Goal: Find specific page/section: Find specific page/section

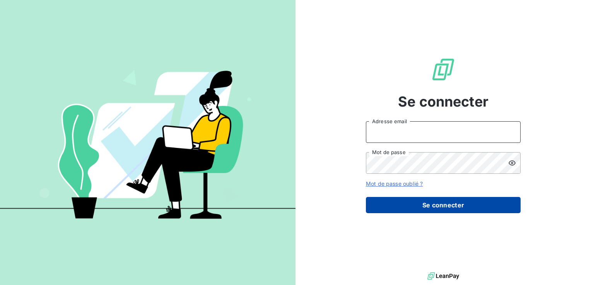
type input "[EMAIL_ADDRESS][DOMAIN_NAME]"
click at [427, 203] on button "Se connecter" at bounding box center [443, 205] width 155 height 16
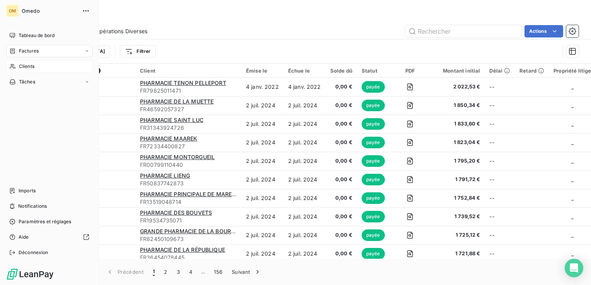
click at [20, 67] on span "Clients" at bounding box center [26, 66] width 15 height 7
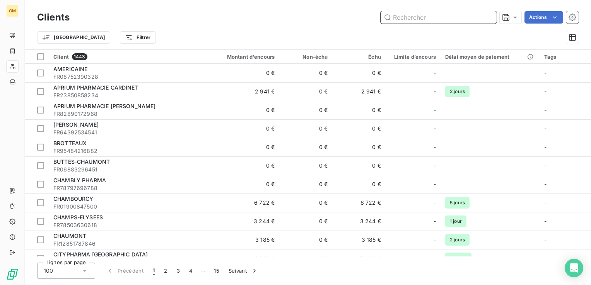
click at [403, 19] on input "text" at bounding box center [439, 17] width 116 height 12
paste input "519458434"
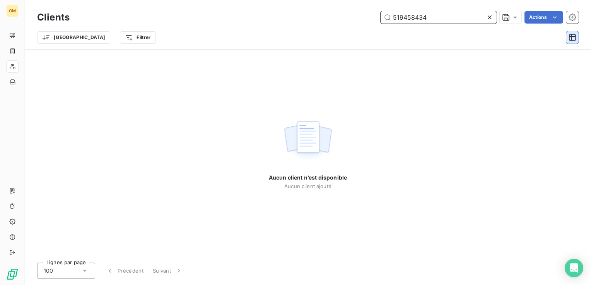
type input "519458434"
drag, startPoint x: 487, startPoint y: 16, endPoint x: 423, endPoint y: 34, distance: 66.5
click at [487, 16] on icon at bounding box center [490, 18] width 8 height 8
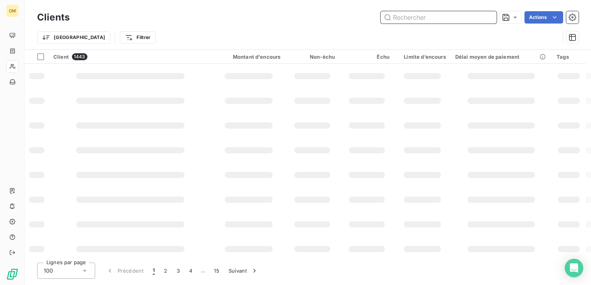
click at [414, 19] on input "text" at bounding box center [439, 17] width 116 height 12
paste input "GRANDE PHARMACIE DU FORUM"
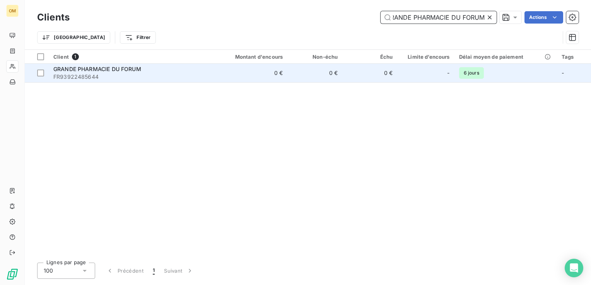
type input "GRANDE PHARMACIE DU FORUM"
click at [178, 82] on td "GRANDE PHARMACIE DU FORUM FR93922485644" at bounding box center [131, 73] width 165 height 19
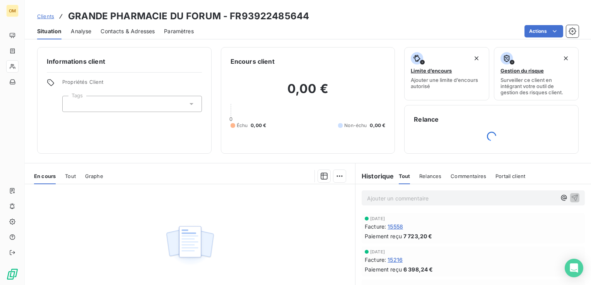
scroll to position [70, 0]
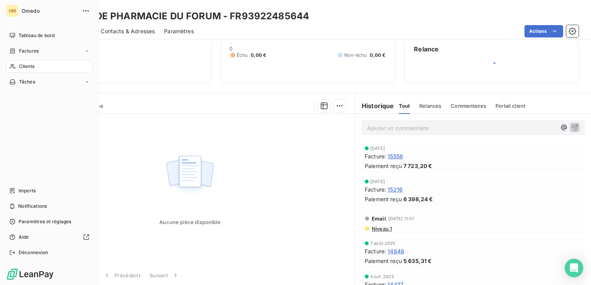
click at [20, 68] on span "Clients" at bounding box center [26, 66] width 15 height 7
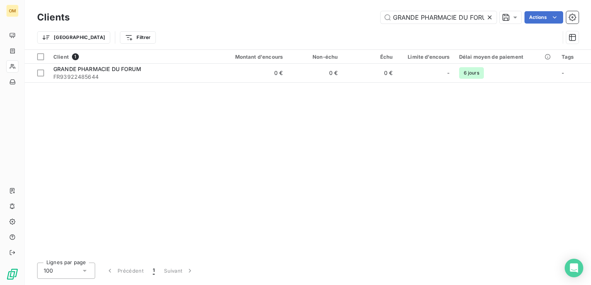
click at [488, 18] on icon at bounding box center [490, 18] width 8 height 8
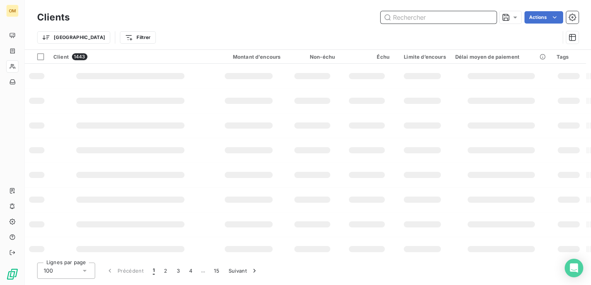
click at [468, 22] on input "text" at bounding box center [439, 17] width 116 height 12
paste input "PHARMACIE CENTRE COMMERCIAL MO"
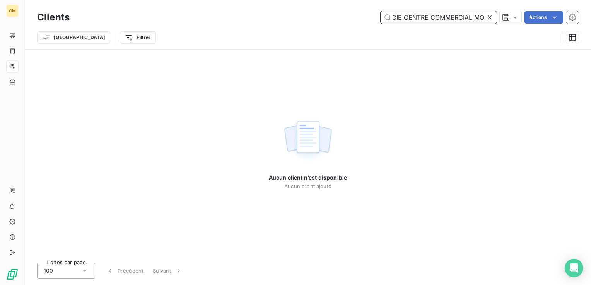
type input "PHARMACIE CENTRE COMMERCIAL MO"
click at [490, 19] on icon at bounding box center [490, 18] width 8 height 8
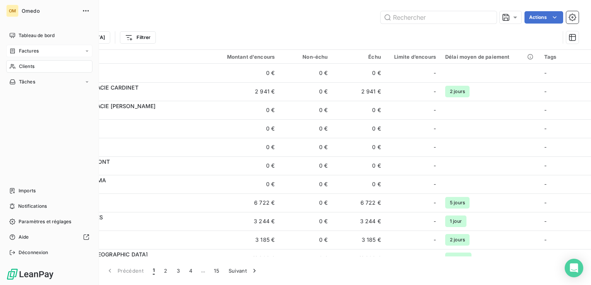
click at [11, 56] on div "Factures" at bounding box center [49, 51] width 86 height 12
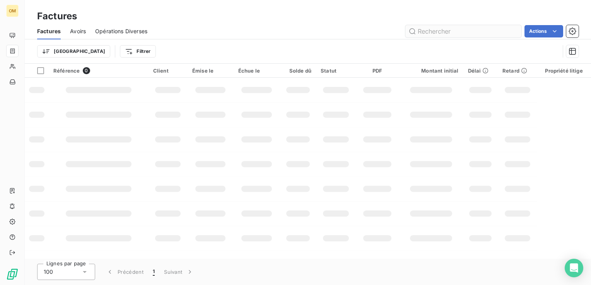
click at [425, 32] on input "text" at bounding box center [463, 31] width 116 height 12
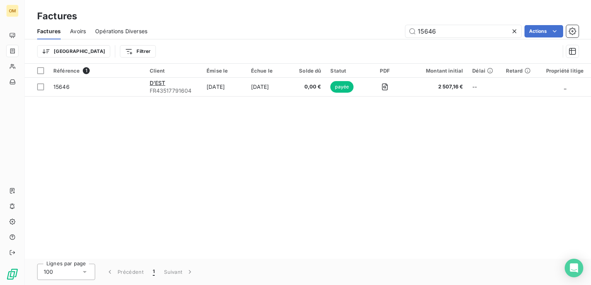
type input "15646"
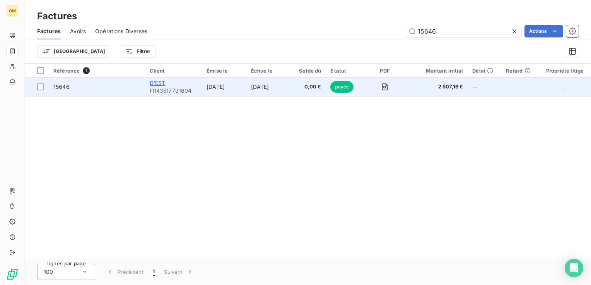
click at [158, 81] on span "D'EST" at bounding box center [158, 83] width 16 height 7
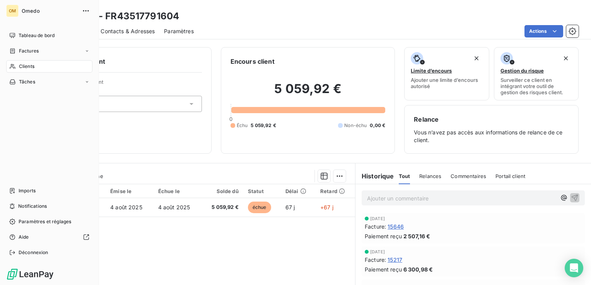
click at [16, 67] on div "Clients" at bounding box center [49, 66] width 86 height 12
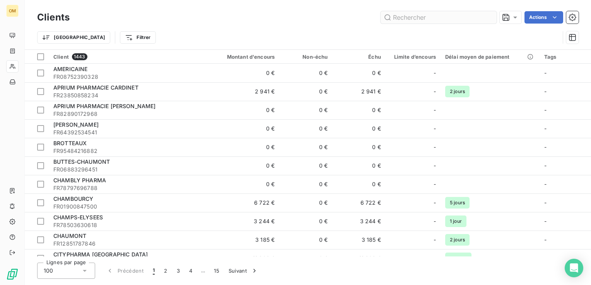
click at [405, 20] on input "text" at bounding box center [439, 17] width 116 height 12
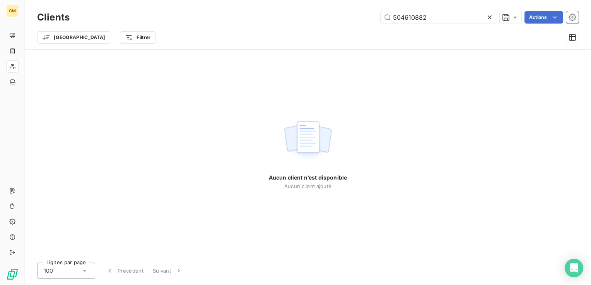
type input "504610882"
click at [424, 72] on div "Aucun client n’est disponible Aucun client ajouté" at bounding box center [308, 153] width 566 height 207
